Goal: Find specific page/section: Find specific page/section

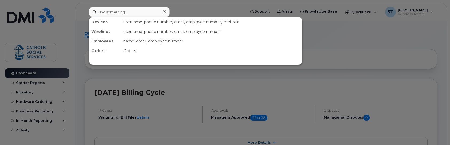
click at [120, 10] on input at bounding box center [129, 12] width 81 height 10
type input "sh"
click at [124, 14] on input at bounding box center [129, 12] width 81 height 10
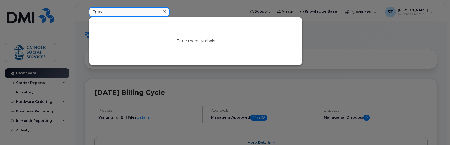
type input "s"
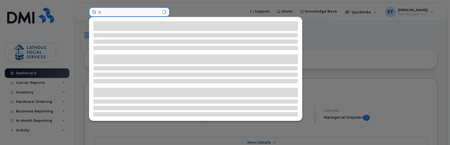
type input "s"
